Goal: Task Accomplishment & Management: Use online tool/utility

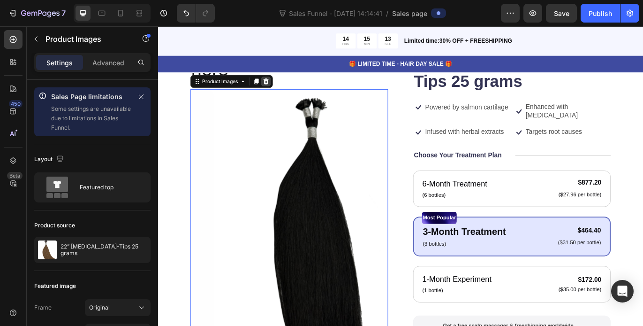
scroll to position [103, 0]
click at [286, 92] on icon at bounding box center [284, 90] width 6 height 7
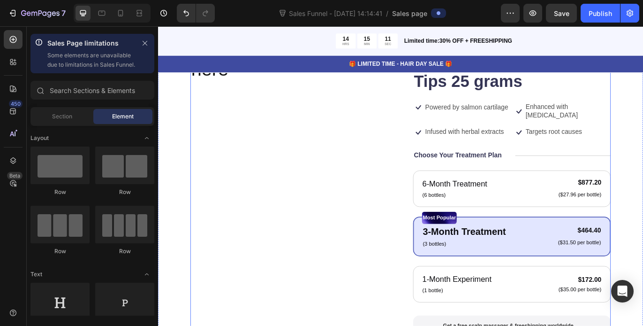
scroll to position [49, 0]
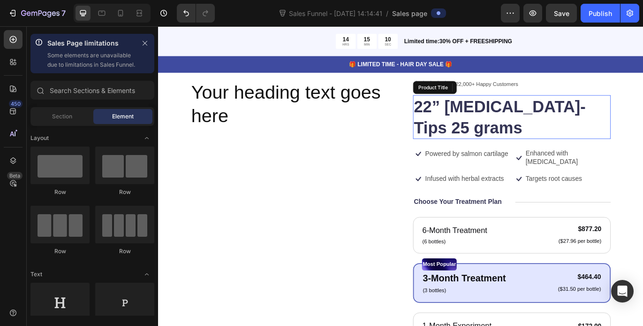
click at [457, 111] on h1 "22” [MEDICAL_DATA]-Tips 25 grams" at bounding box center [568, 131] width 229 height 51
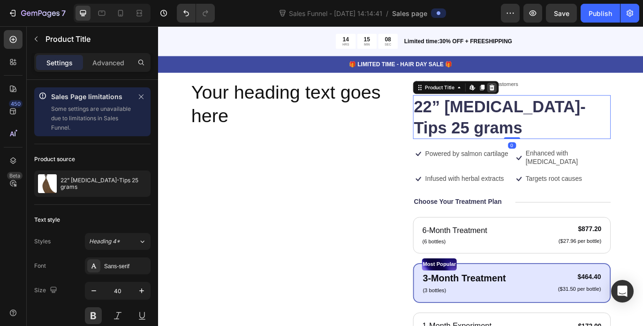
click at [543, 97] on icon at bounding box center [546, 97] width 6 height 7
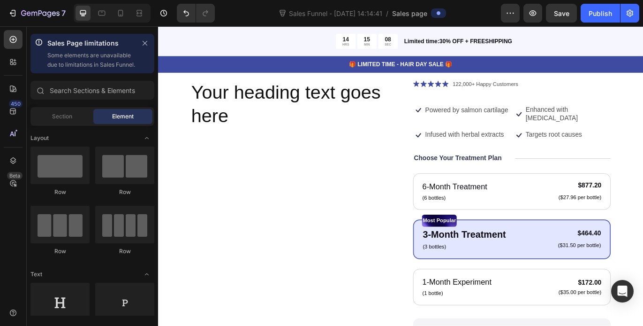
click at [535, 91] on p "122,000+ Happy Customers" at bounding box center [538, 93] width 76 height 9
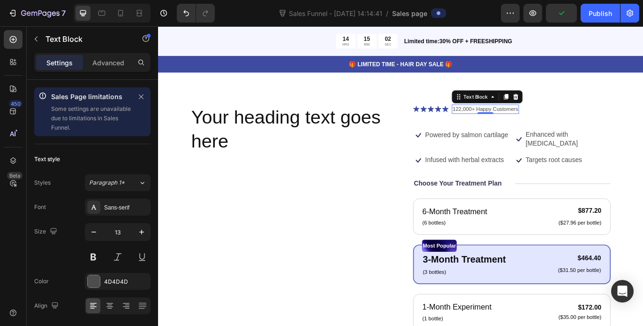
scroll to position [17, 0]
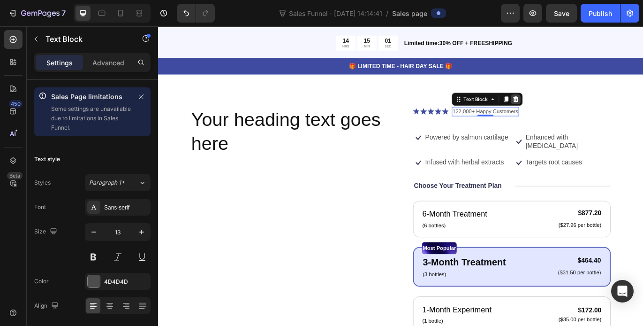
click at [571, 110] on icon at bounding box center [574, 110] width 6 height 7
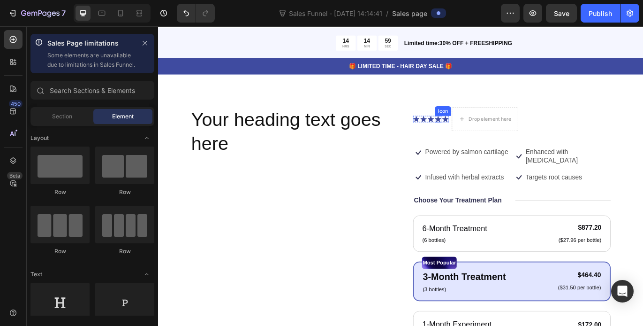
click at [480, 130] on icon at bounding box center [484, 134] width 8 height 8
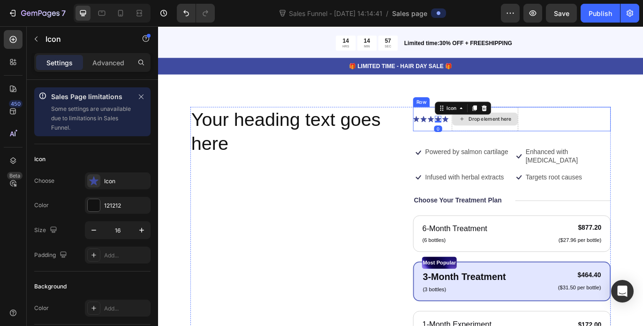
click at [536, 129] on div "Drop element here" at bounding box center [538, 133] width 76 height 15
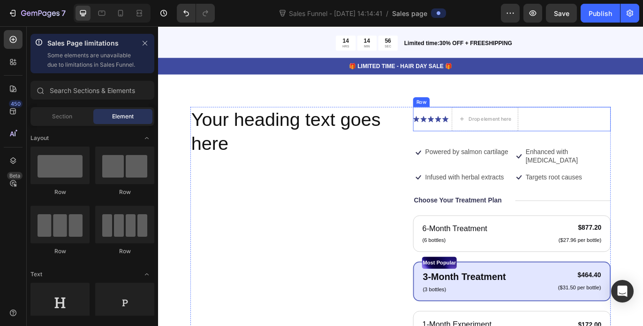
click at [483, 129] on div "Icon Icon Icon Icon Icon Icon List" at bounding box center [474, 134] width 41 height 28
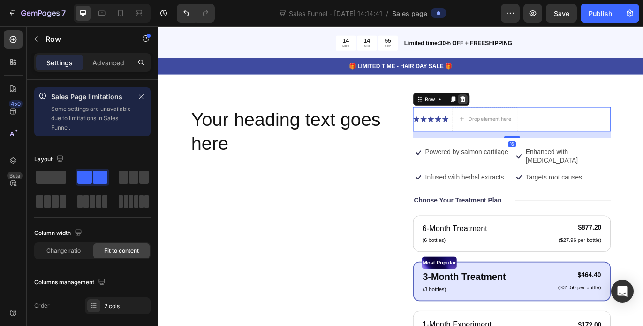
click at [510, 109] on icon at bounding box center [512, 110] width 6 height 7
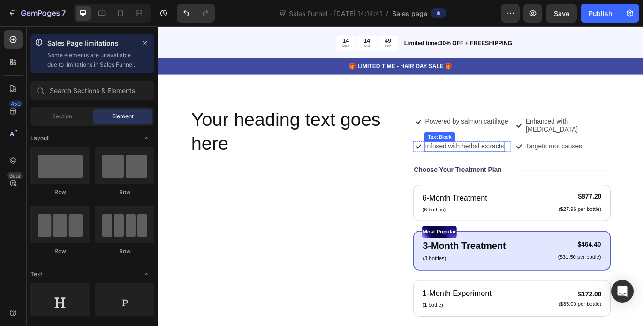
click at [522, 163] on p "Infused with herbal extracts" at bounding box center [513, 166] width 91 height 10
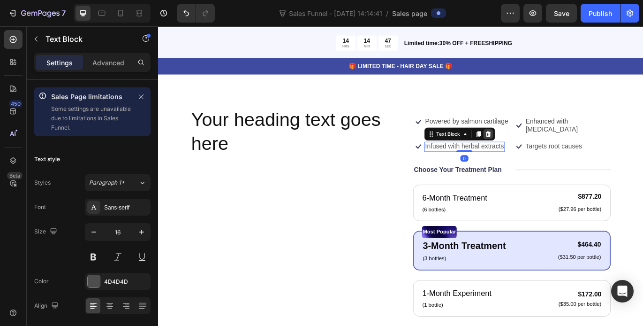
click at [538, 151] on icon at bounding box center [542, 151] width 8 height 8
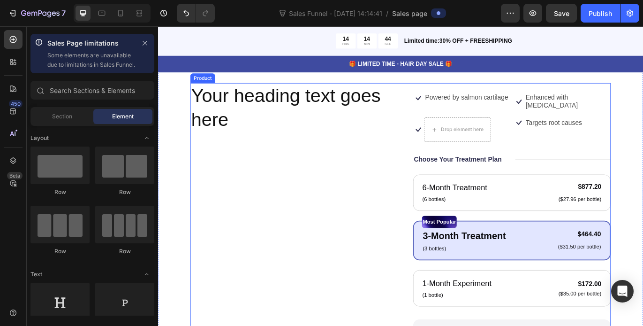
scroll to position [60, 0]
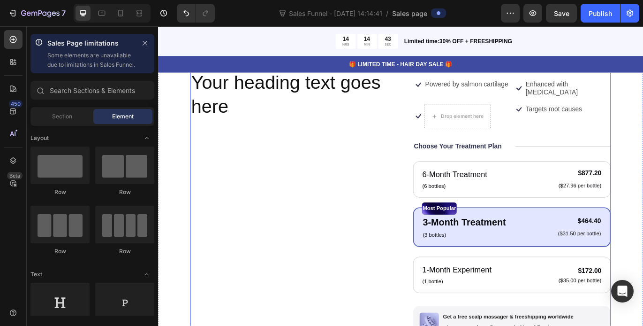
click at [385, 161] on div "Your heading text goes here Heading" at bounding box center [310, 292] width 229 height 432
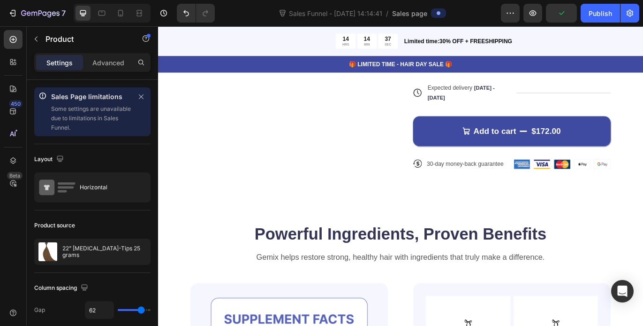
click at [459, 187] on icon at bounding box center [459, 185] width 10 height 10
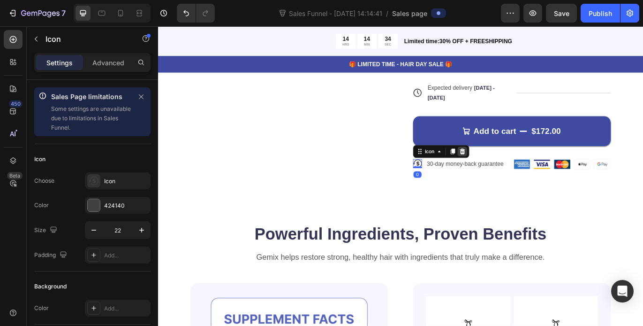
click at [509, 172] on icon at bounding box center [512, 171] width 6 height 7
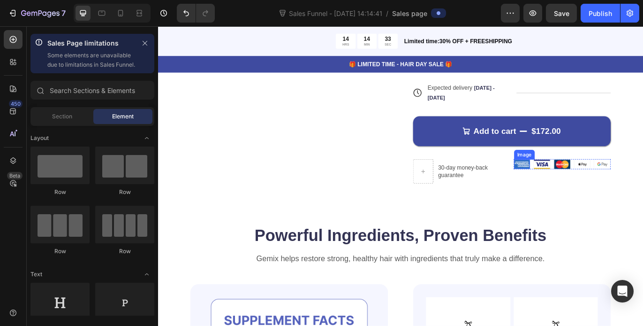
click at [580, 184] on img at bounding box center [580, 186] width 19 height 11
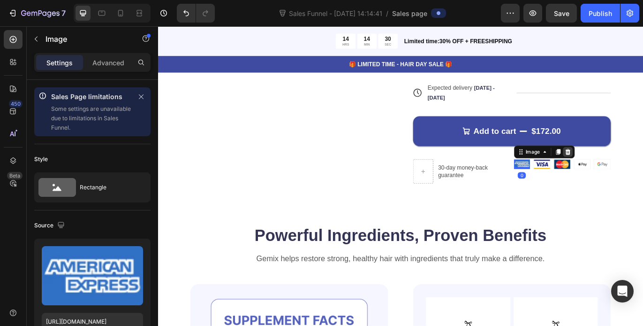
click at [631, 171] on icon at bounding box center [634, 171] width 6 height 7
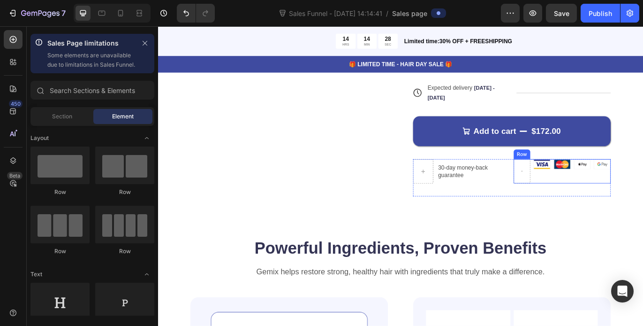
click at [643, 192] on div "Image" at bounding box center [651, 194] width 20 height 28
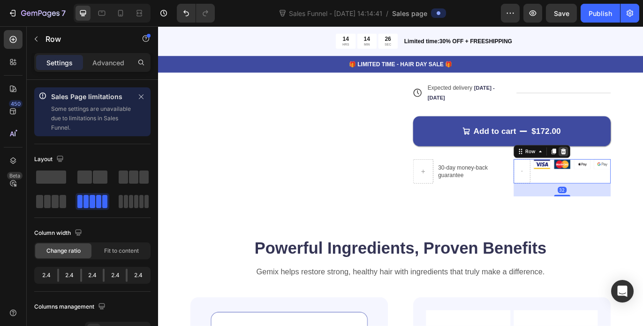
click at [625, 169] on icon at bounding box center [629, 171] width 8 height 8
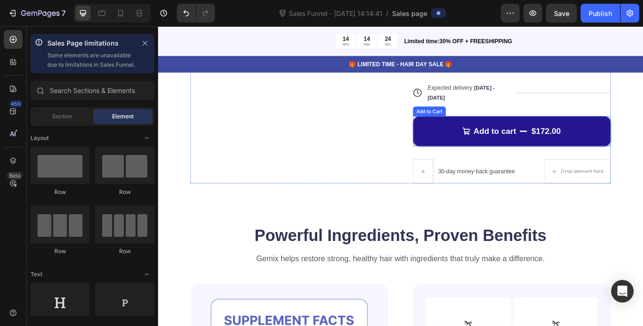
click at [634, 153] on button "Add to cart $172.00" at bounding box center [568, 147] width 229 height 35
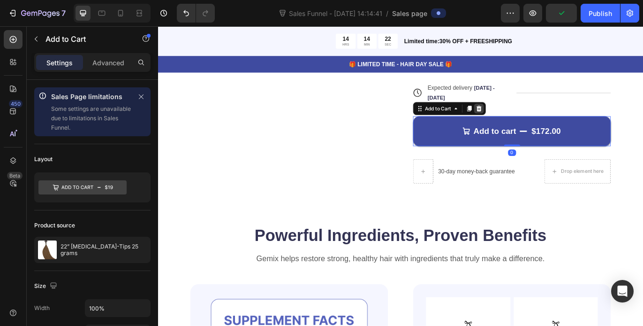
click at [528, 121] on icon at bounding box center [531, 121] width 6 height 7
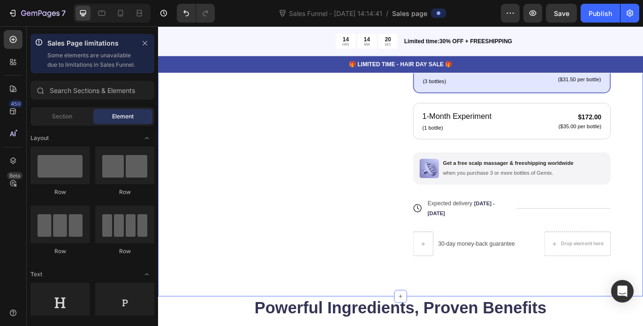
scroll to position [233, 0]
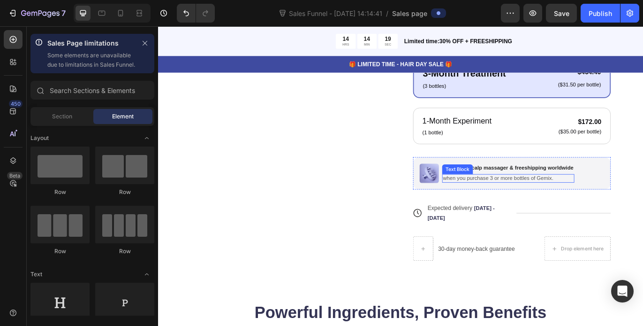
click at [529, 202] on p "when you purchase 3 or more bottles of Gemix." at bounding box center [565, 202] width 152 height 8
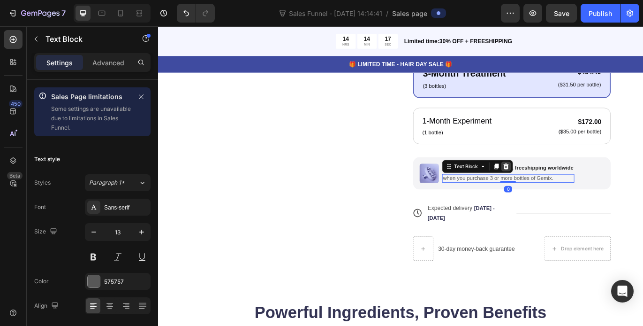
click at [560, 193] on div at bounding box center [561, 188] width 11 height 11
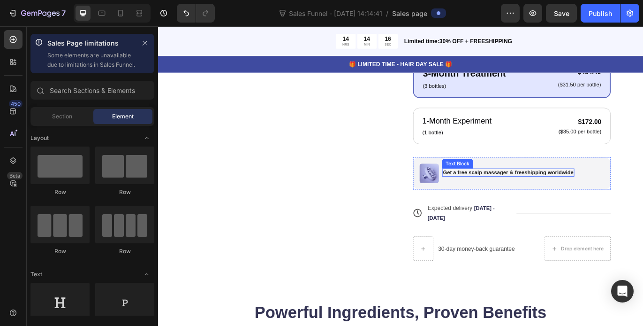
click at [560, 193] on p "Get a free scalp massager & freeshipping worldwide" at bounding box center [565, 196] width 152 height 8
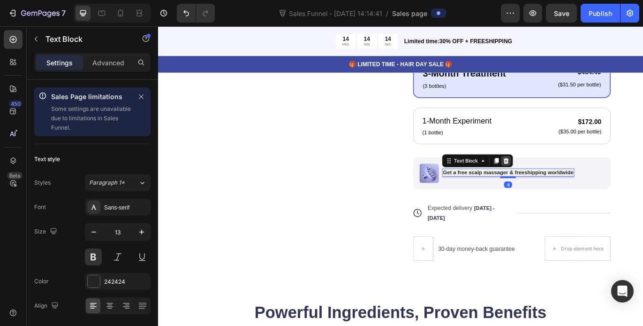
click at [559, 180] on icon at bounding box center [562, 181] width 6 height 7
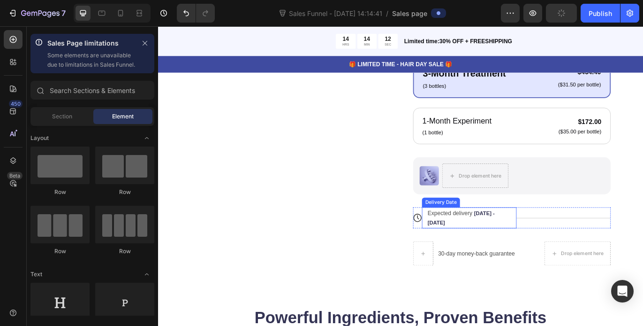
click at [470, 247] on div "Expected delivery [DATE] - [DATE]" at bounding box center [514, 248] width 89 height 24
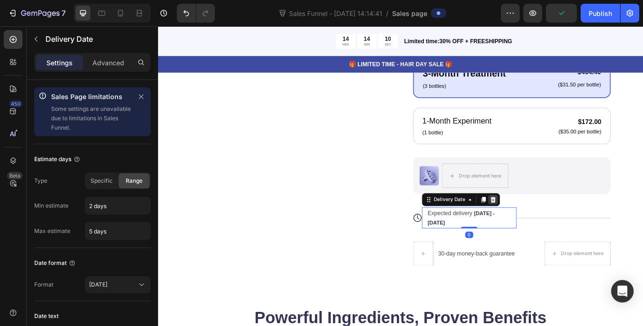
click at [547, 229] on div at bounding box center [546, 226] width 11 height 11
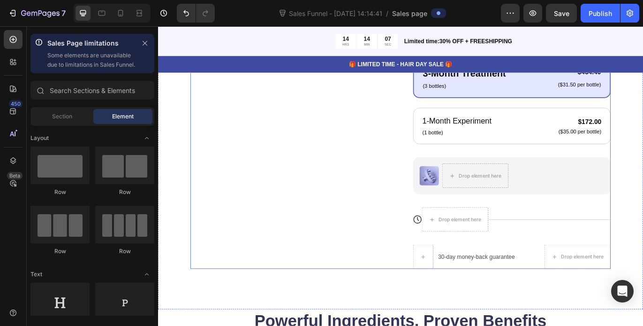
drag, startPoint x: 436, startPoint y: 198, endPoint x: 440, endPoint y: 203, distance: 6.0
click at [440, 201] on div "Your heading text goes here Heading Icon Powered by salmon cartilage Text Block…" at bounding box center [440, 106] width 488 height 404
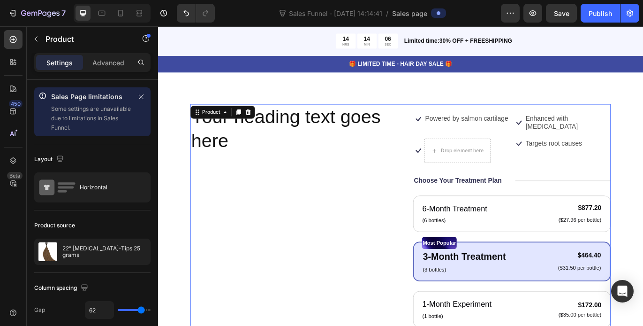
scroll to position [0, 0]
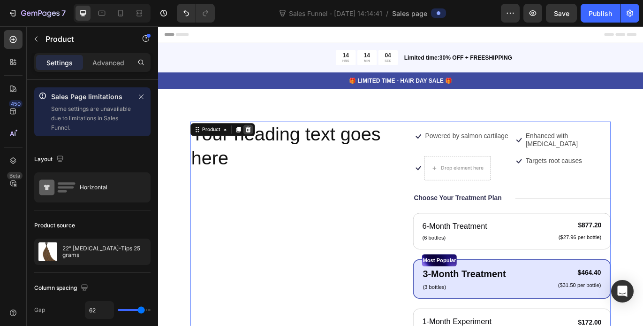
click at [259, 145] on icon at bounding box center [263, 146] width 8 height 8
